Goal: Complete application form: Complete application form

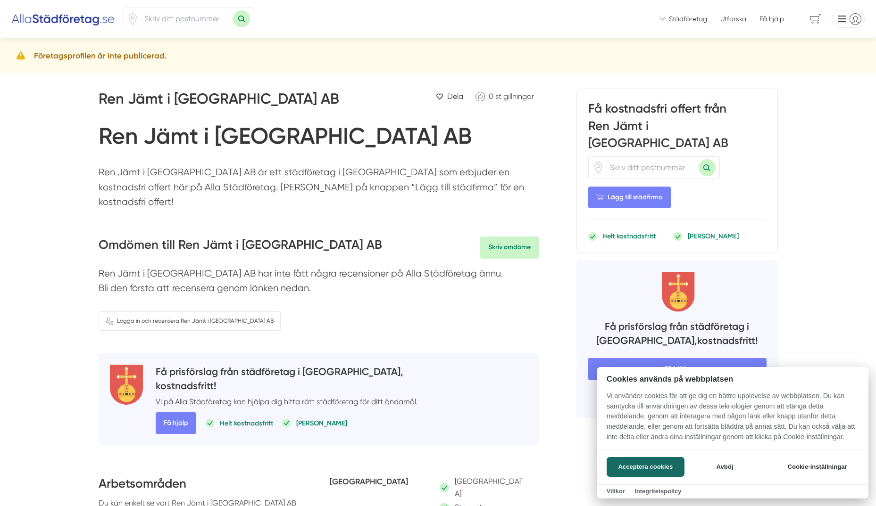
click at [630, 150] on div at bounding box center [438, 253] width 876 height 506
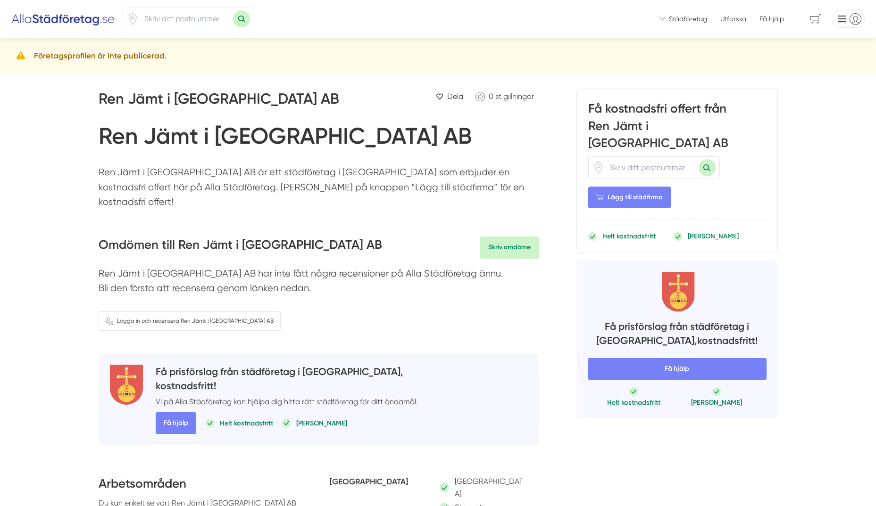
click at [630, 157] on input "number" at bounding box center [651, 168] width 94 height 22
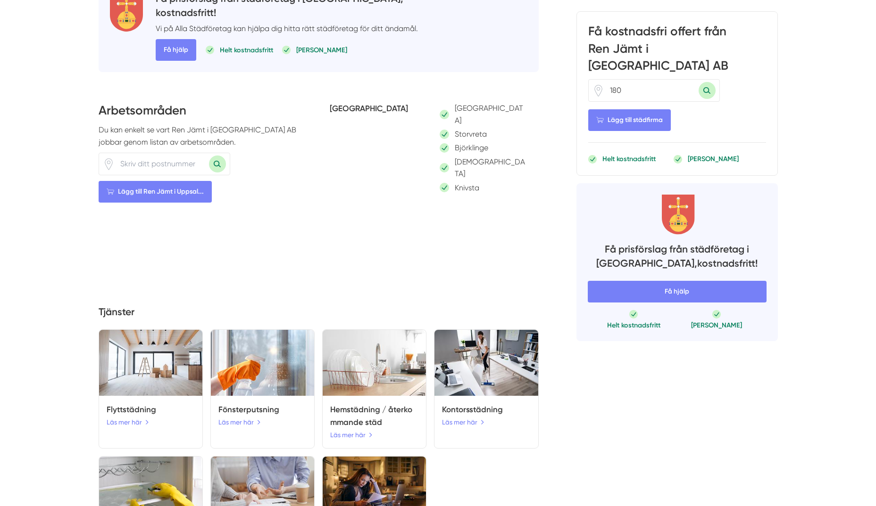
scroll to position [424, 0]
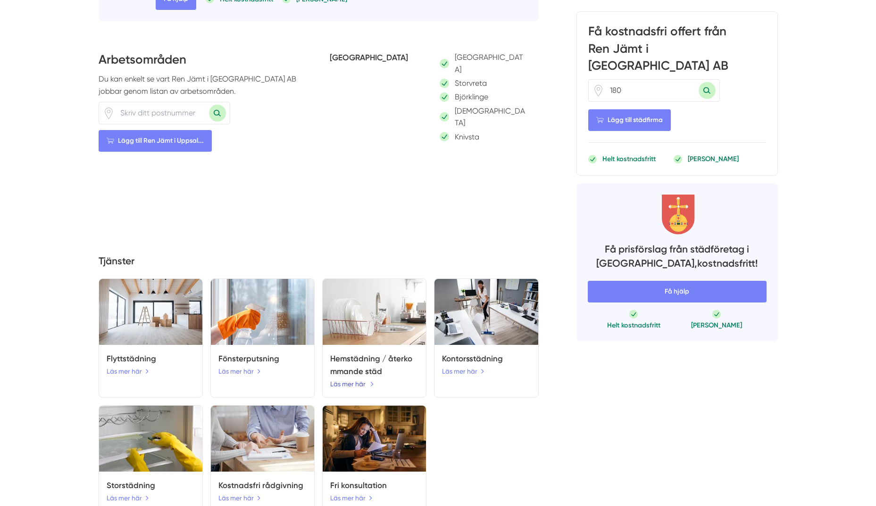
type input "180"
click at [354, 379] on link "Läs mer här" at bounding box center [352, 384] width 44 height 10
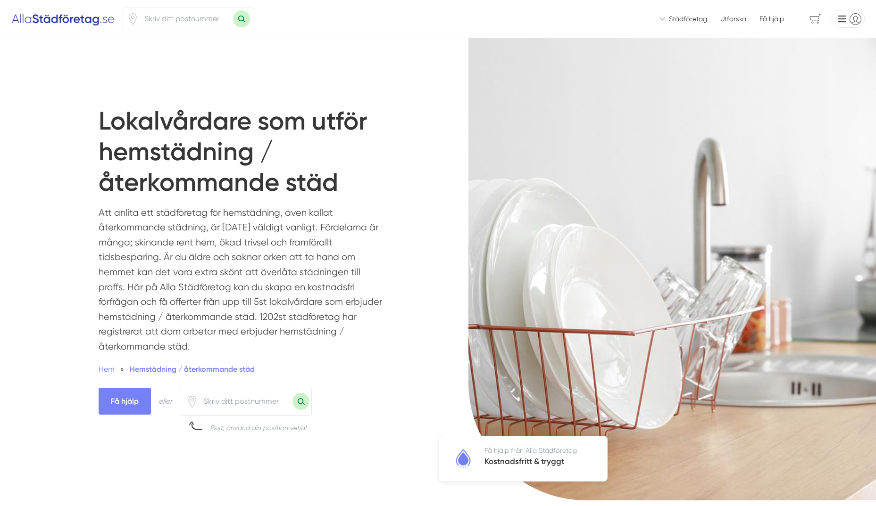
click at [243, 411] on input "number" at bounding box center [245, 402] width 94 height 22
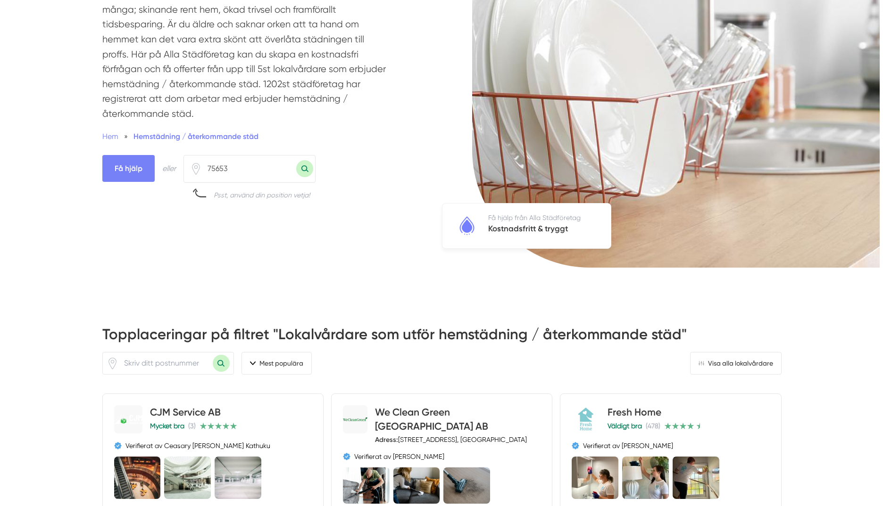
scroll to position [236, 0]
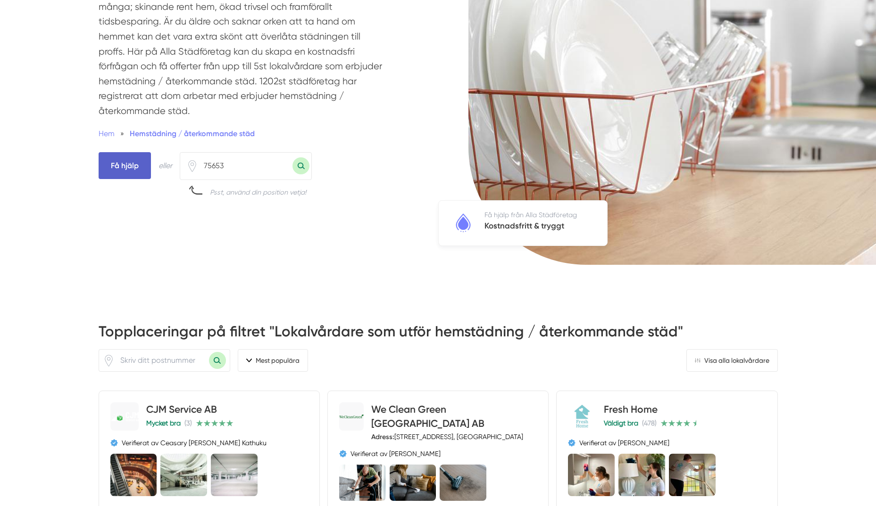
type input "75653"
click at [136, 166] on span "Få hjälp" at bounding box center [125, 165] width 52 height 27
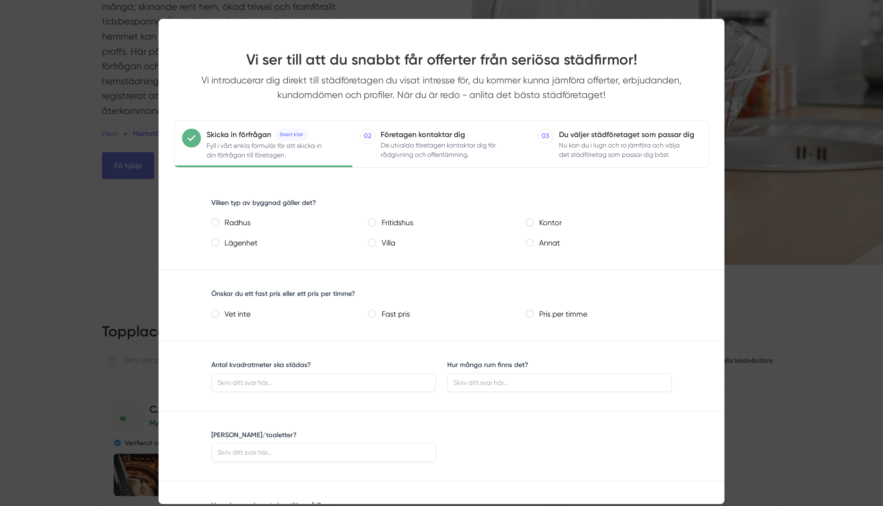
click at [393, 242] on label "Villa" at bounding box center [445, 244] width 138 height 14
drag, startPoint x: 393, startPoint y: 242, endPoint x: 382, endPoint y: 243, distance: 10.9
click at [382, 243] on label "Villa" at bounding box center [445, 244] width 138 height 14
click at [376, 243] on villa "Villa" at bounding box center [372, 243] width 8 height 8
radio villa "true"
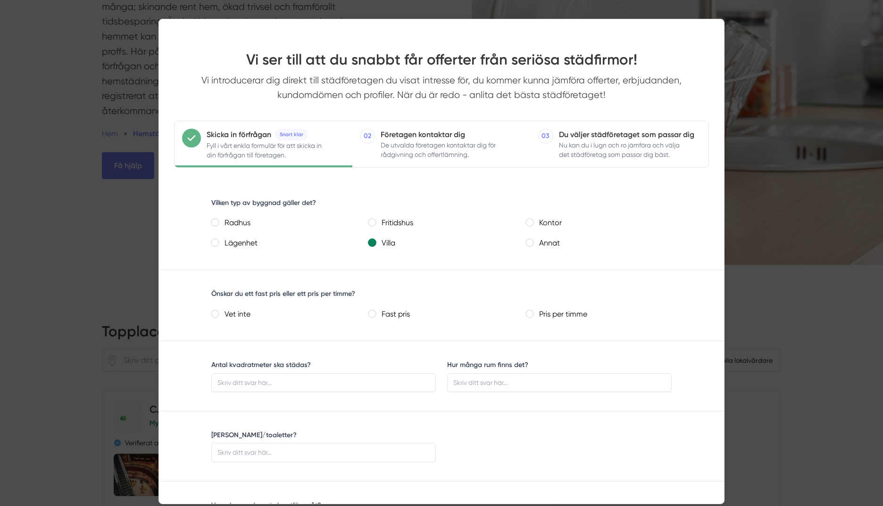
click at [374, 313] on pris "Fast pris" at bounding box center [372, 314] width 8 height 8
radio pris "true"
click at [357, 381] on input "Antal kvadratmeter ska städas?" at bounding box center [323, 383] width 224 height 19
type input "180"
click at [514, 384] on input "Hur många rum finns det?" at bounding box center [559, 383] width 224 height 19
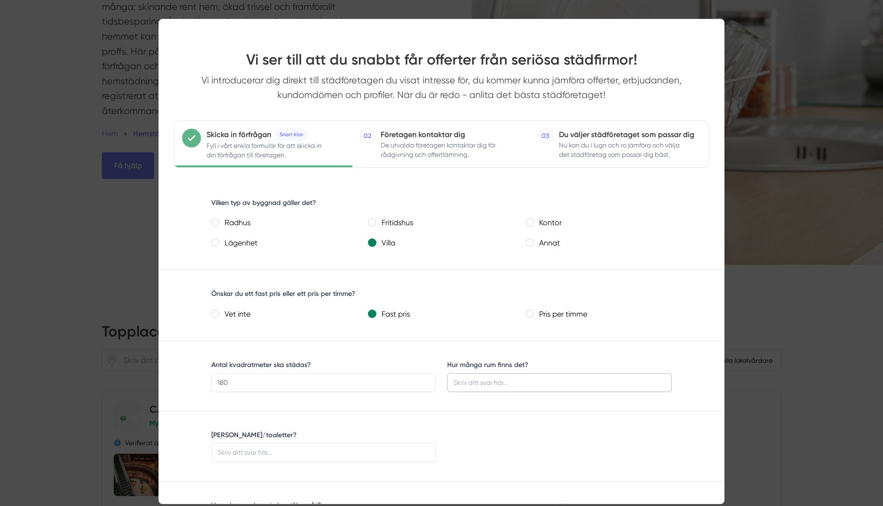
type input "6"
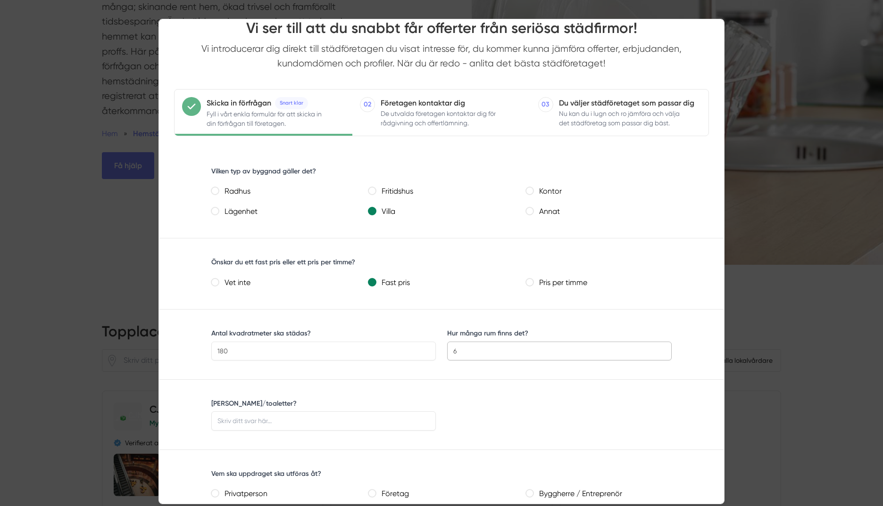
scroll to position [47, 0]
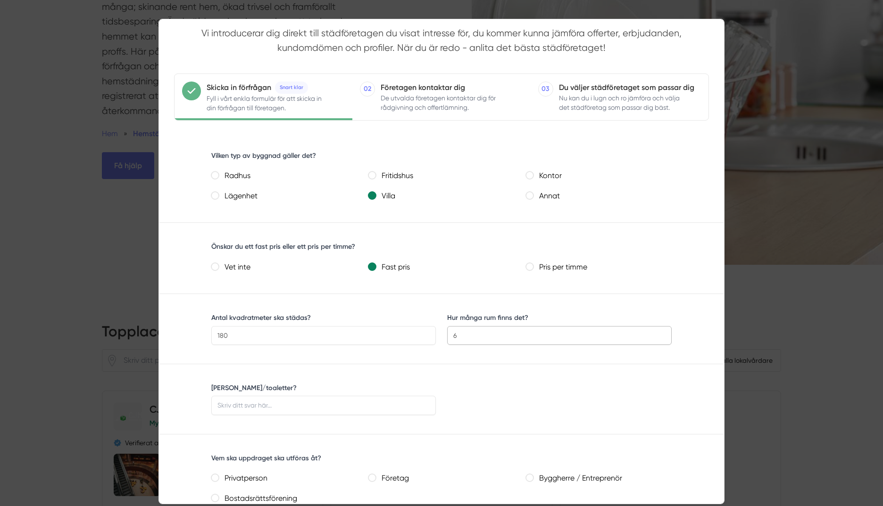
type input "6"
click at [346, 405] on input "[PERSON_NAME]/toaletter?" at bounding box center [323, 405] width 224 height 19
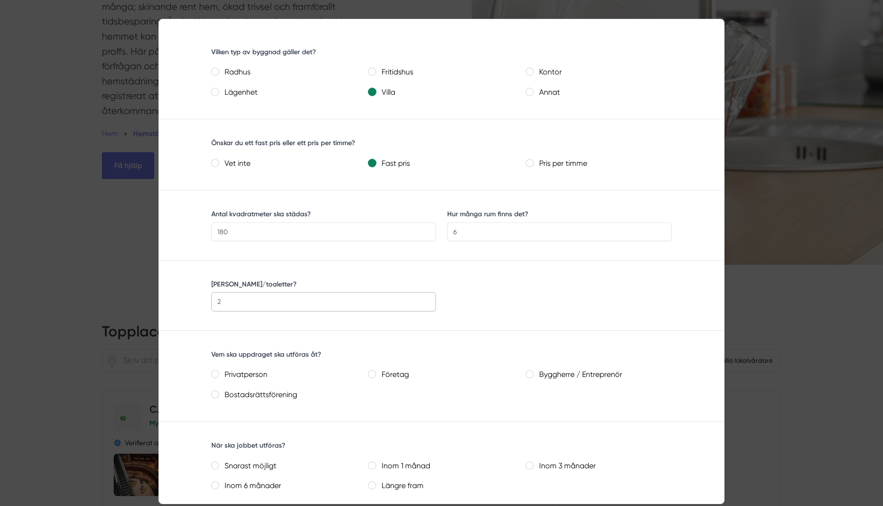
scroll to position [189, 0]
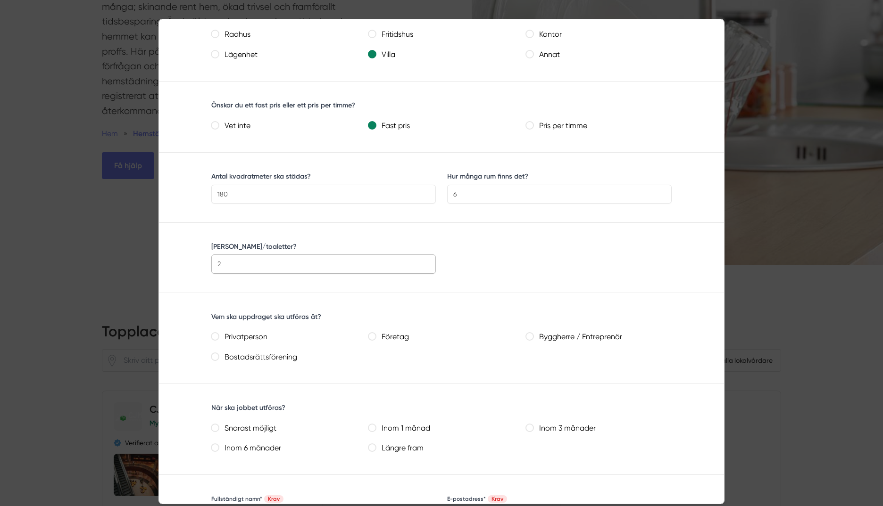
type input "2"
click at [255, 338] on label "Privatperson" at bounding box center [288, 338] width 138 height 14
click at [219, 338] on input "Privatperson" at bounding box center [215, 337] width 8 height 8
radio input "true"
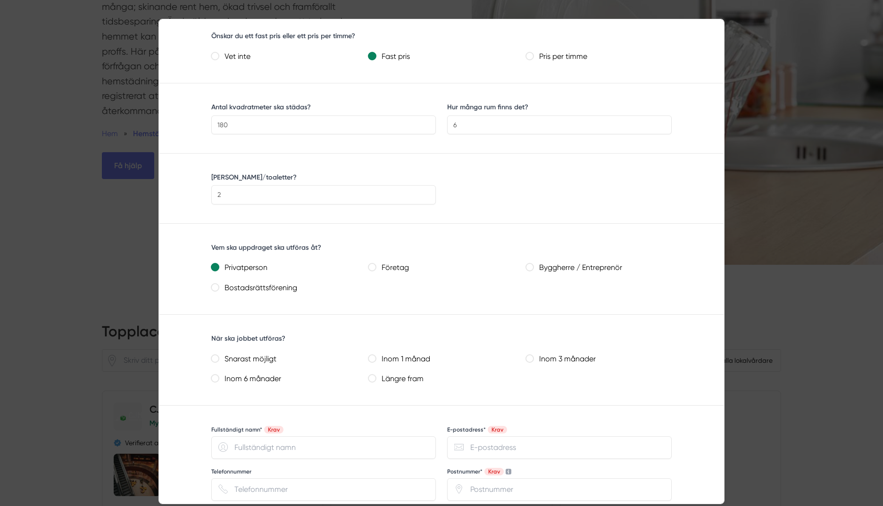
scroll to position [283, 0]
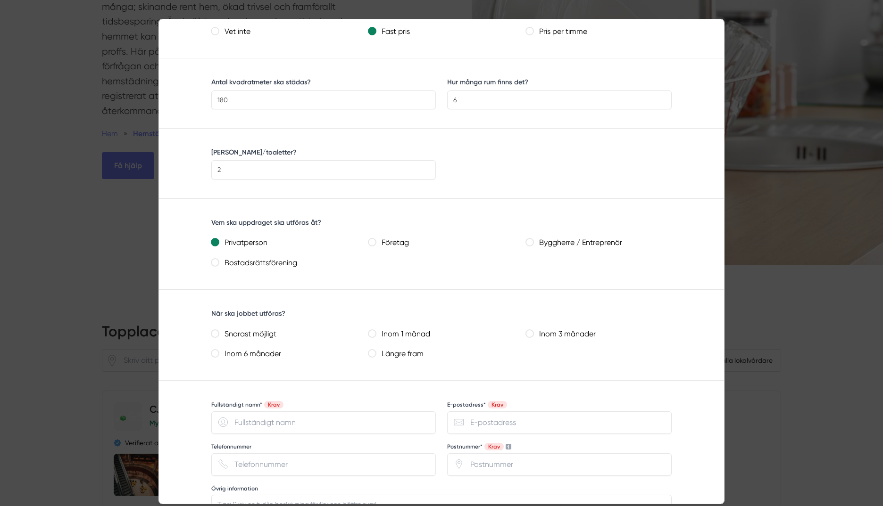
click at [531, 335] on månader "Inom 3 månader" at bounding box center [530, 334] width 8 height 8
radio månader "true"
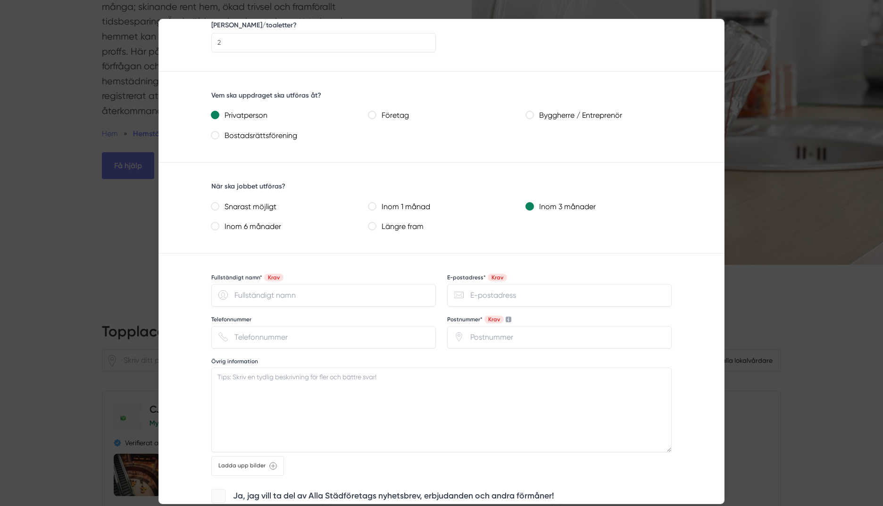
scroll to position [424, 0]
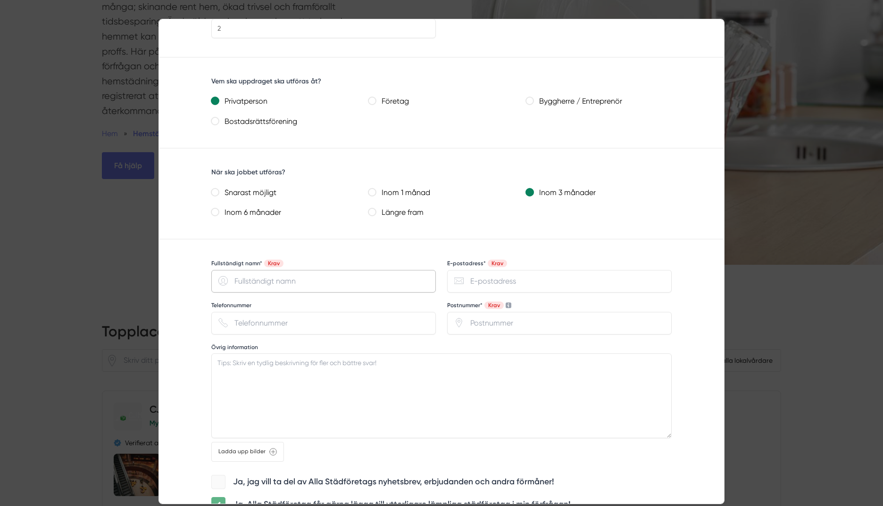
click at [320, 285] on input "Fullständigt namn* Krav" at bounding box center [323, 281] width 224 height 23
type input "johanna nergård"
type input "johanna.nergard@hotmail.com"
type input "75653"
click at [266, 364] on textarea "Övrig information" at bounding box center [441, 396] width 460 height 85
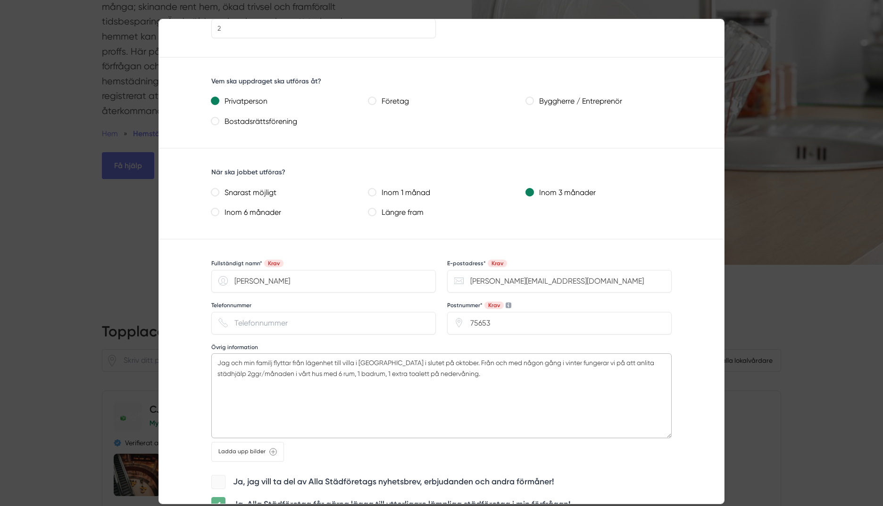
drag, startPoint x: 385, startPoint y: 363, endPoint x: 376, endPoint y: 385, distance: 23.9
click at [376, 385] on textarea "Jag och min familj flyttar från lägenhet till villa i Sunnersta i slutet på okt…" at bounding box center [441, 396] width 460 height 85
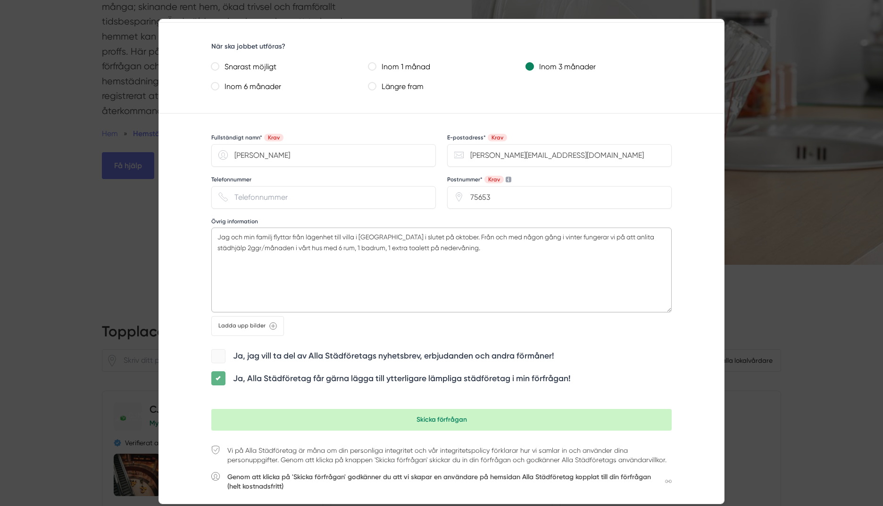
scroll to position [561, 0]
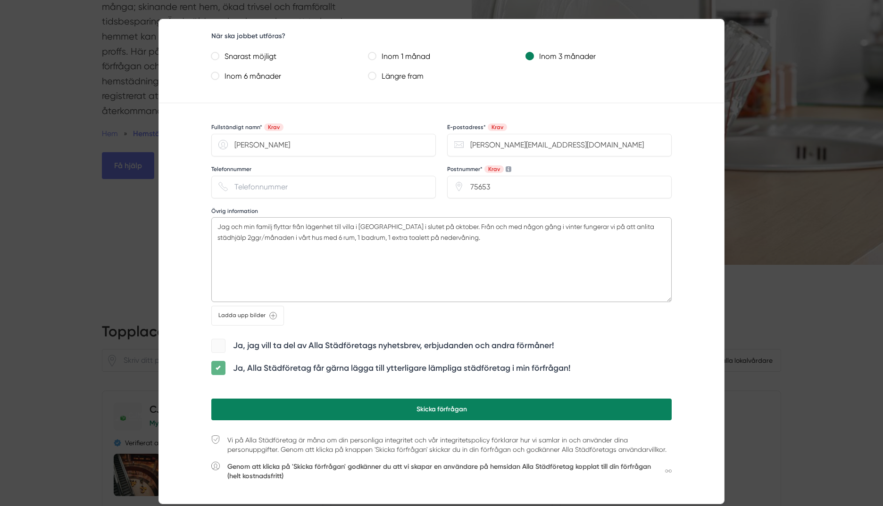
type textarea "Jag och min familj flyttar från lägenhet till villa i Sunnersta i slutet på okt…"
click at [442, 405] on button "Skicka förfrågan" at bounding box center [441, 410] width 460 height 22
